Goal: Navigation & Orientation: Find specific page/section

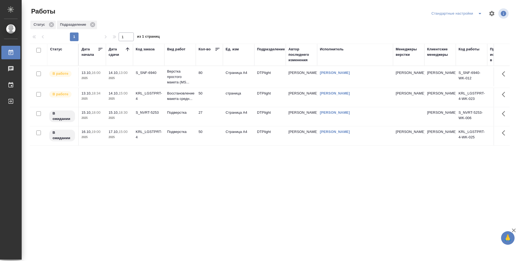
click at [139, 169] on div "Статус Дата начала Дата сдачи Код заказа Вид работ Кол-во Ед. изм Подразделение…" at bounding box center [270, 141] width 480 height 195
